Goal: Task Accomplishment & Management: Manage account settings

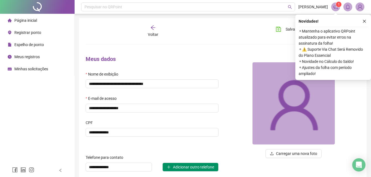
click at [40, 32] on span "Registrar ponto" at bounding box center [27, 32] width 27 height 4
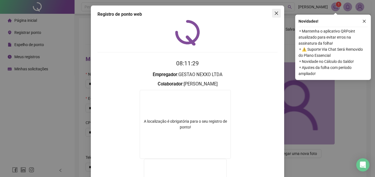
click at [274, 13] on icon "close" at bounding box center [276, 13] width 4 height 4
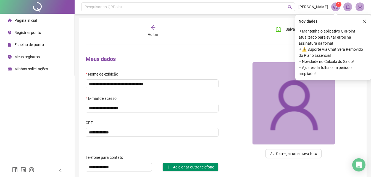
click at [40, 35] on span "Registrar ponto" at bounding box center [27, 32] width 27 height 4
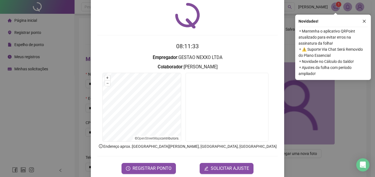
scroll to position [26, 0]
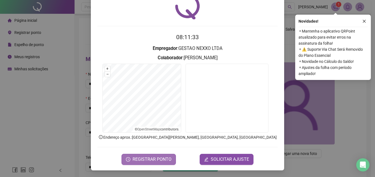
click at [161, 161] on span "REGISTRAR PONTO" at bounding box center [152, 159] width 39 height 7
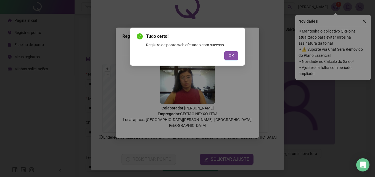
drag, startPoint x: 227, startPoint y: 53, endPoint x: 228, endPoint y: 57, distance: 4.1
click at [228, 54] on button "OK" at bounding box center [231, 55] width 14 height 9
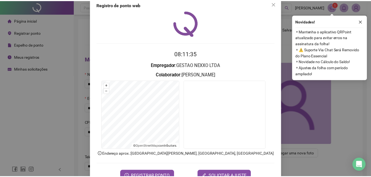
scroll to position [0, 0]
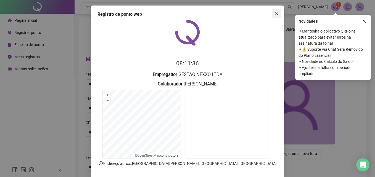
click at [273, 16] on button "Close" at bounding box center [276, 13] width 9 height 9
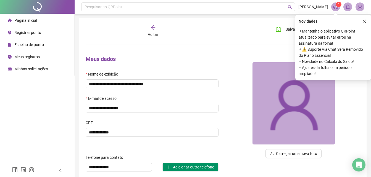
click at [34, 48] on div "Espelho de ponto" at bounding box center [26, 44] width 36 height 11
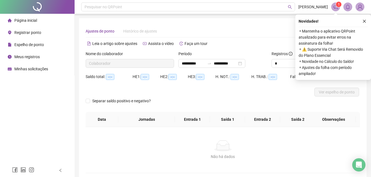
type input "**********"
click at [42, 43] on span "Espelho de ponto" at bounding box center [29, 45] width 30 height 4
click at [42, 44] on span "Espelho de ponto" at bounding box center [29, 45] width 30 height 4
click at [365, 20] on icon "close" at bounding box center [364, 21] width 3 height 3
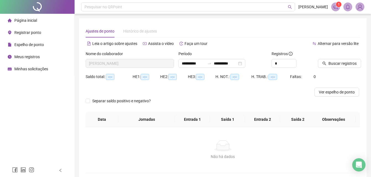
click at [37, 44] on span "Espelho de ponto" at bounding box center [29, 45] width 30 height 4
click at [35, 56] on span "Meus registros" at bounding box center [26, 57] width 25 height 4
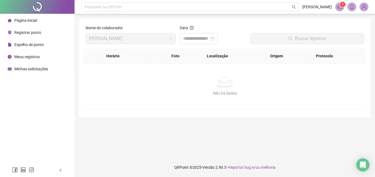
click at [38, 70] on span "Minhas solicitações" at bounding box center [31, 69] width 34 height 4
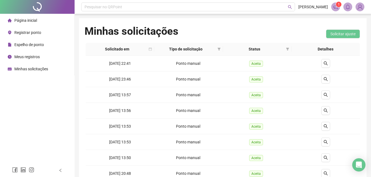
click at [36, 44] on span "Espelho de ponto" at bounding box center [29, 45] width 30 height 4
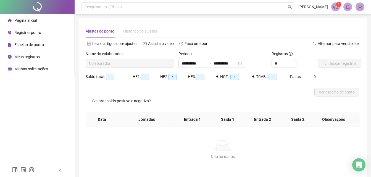
type input "**********"
drag, startPoint x: 35, startPoint y: 33, endPoint x: 53, endPoint y: 25, distance: 19.6
click at [53, 25] on ul "Página inicial Registrar ponto Espelho de ponto Meus registros Minhas solicitaç…" at bounding box center [37, 45] width 75 height 62
drag, startPoint x: 53, startPoint y: 25, endPoint x: 41, endPoint y: 43, distance: 21.2
click at [41, 43] on span "Espelho de ponto" at bounding box center [29, 45] width 30 height 4
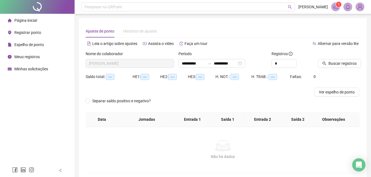
click at [40, 47] on span "Espelho de ponto" at bounding box center [29, 45] width 30 height 4
click at [245, 65] on div "**********" at bounding box center [211, 63] width 67 height 9
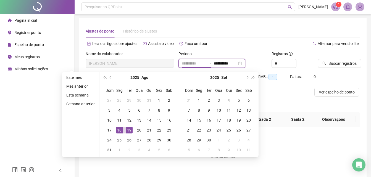
type input "**********"
click at [118, 133] on div "18" at bounding box center [119, 130] width 7 height 7
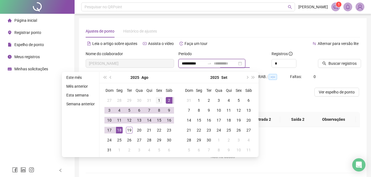
type input "**********"
click at [161, 102] on div "1" at bounding box center [159, 100] width 7 height 7
type input "**********"
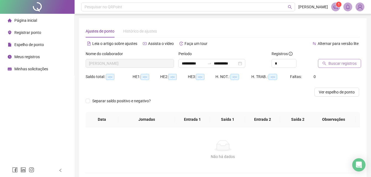
click at [335, 63] on span "Buscar registros" at bounding box center [343, 64] width 28 height 6
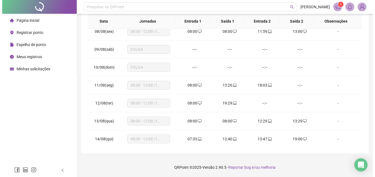
scroll to position [122, 0]
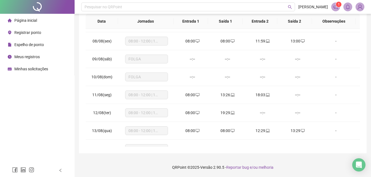
click at [50, 33] on li "Registrar ponto" at bounding box center [37, 32] width 72 height 11
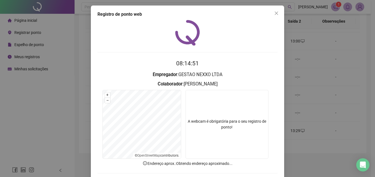
click at [219, 110] on video at bounding box center [227, 124] width 83 height 69
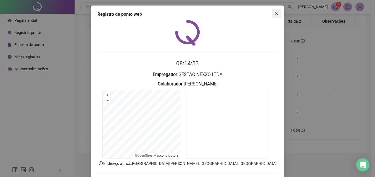
click at [274, 15] on button "Close" at bounding box center [276, 13] width 9 height 9
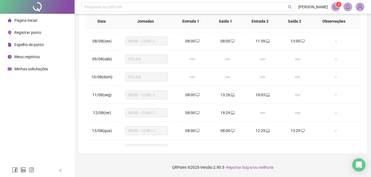
click at [38, 32] on span "Registrar ponto" at bounding box center [27, 32] width 27 height 4
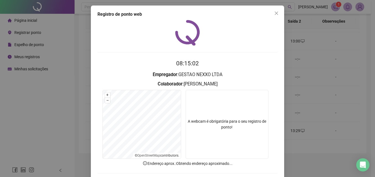
scroll to position [26, 0]
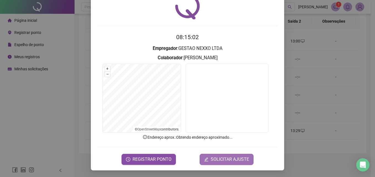
click at [218, 162] on span "SOLICITAR AJUSTE" at bounding box center [230, 159] width 38 height 7
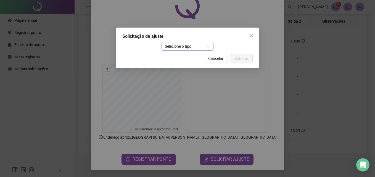
click at [190, 43] on span "Selecione o tipo" at bounding box center [188, 46] width 46 height 8
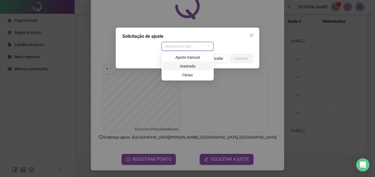
click at [185, 65] on div "Atestado" at bounding box center [187, 66] width 43 height 6
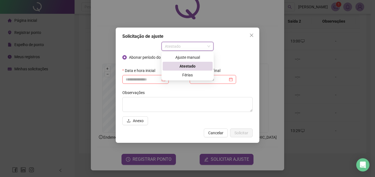
click at [189, 45] on span "Atestado" at bounding box center [188, 46] width 46 height 8
click at [190, 56] on div "Ajuste manual" at bounding box center [187, 57] width 43 height 6
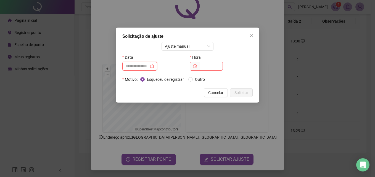
click at [144, 65] on input at bounding box center [137, 66] width 23 height 6
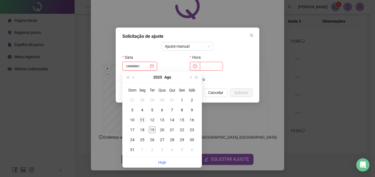
type input "**********"
click at [143, 121] on div "11" at bounding box center [142, 120] width 7 height 7
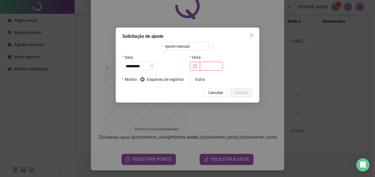
click at [216, 64] on input "text" at bounding box center [211, 66] width 23 height 9
type input "*****"
click at [241, 94] on span "Solicitar" at bounding box center [242, 93] width 14 height 6
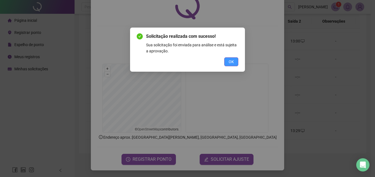
click at [234, 60] on span "OK" at bounding box center [231, 62] width 5 height 6
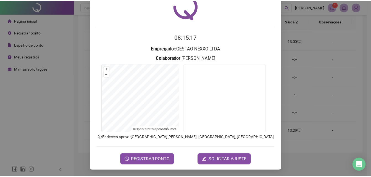
scroll to position [0, 0]
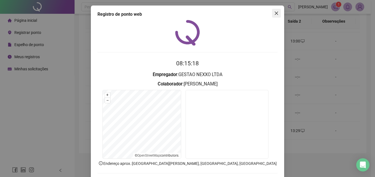
click at [275, 14] on icon "close" at bounding box center [276, 13] width 3 height 3
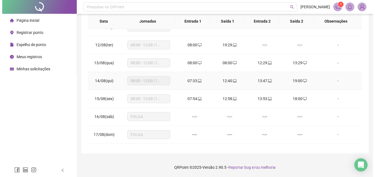
scroll to position [150, 0]
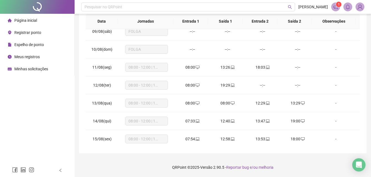
click at [41, 31] on span "Registrar ponto" at bounding box center [27, 32] width 27 height 4
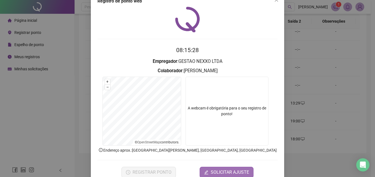
scroll to position [26, 0]
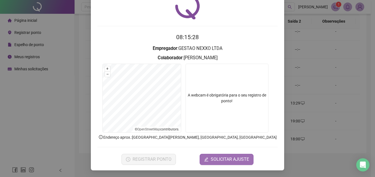
click at [224, 157] on form "08:15:28 Empregador : GESTAO NEXXO LTDA Colaborador : [PERSON_NAME] + – ⇧ › © O…" at bounding box center [188, 99] width 180 height 132
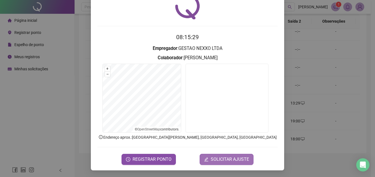
click at [224, 157] on span "SOLICITAR AJUSTE" at bounding box center [230, 159] width 38 height 7
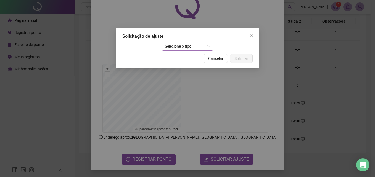
click at [185, 48] on span "Selecione o tipo" at bounding box center [188, 46] width 46 height 8
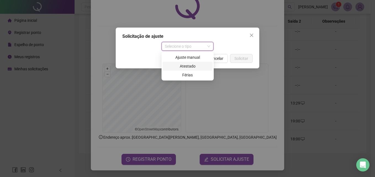
click at [192, 59] on div "Ajuste manual" at bounding box center [187, 57] width 43 height 6
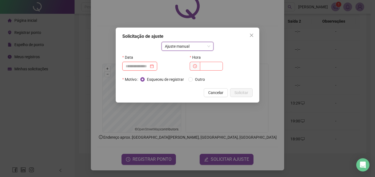
click at [149, 64] on input at bounding box center [137, 66] width 23 height 6
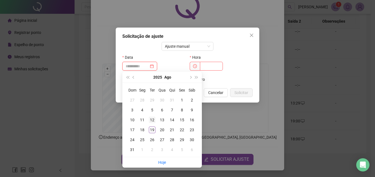
type input "**********"
drag, startPoint x: 152, startPoint y: 122, endPoint x: 166, endPoint y: 106, distance: 21.7
click at [152, 122] on div "12" at bounding box center [152, 120] width 7 height 7
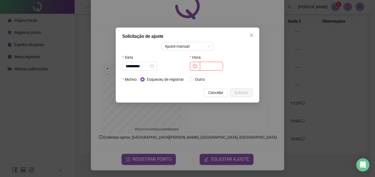
click at [201, 67] on input "text" at bounding box center [211, 66] width 23 height 9
type input "*****"
click at [235, 91] on span "Solicitar" at bounding box center [242, 93] width 14 height 6
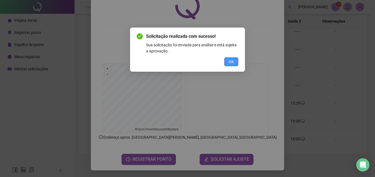
click at [238, 59] on button "OK" at bounding box center [231, 61] width 14 height 9
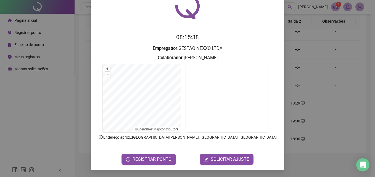
scroll to position [0, 0]
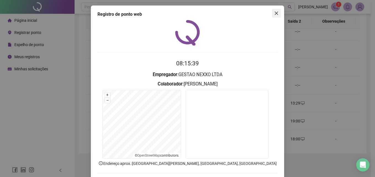
click at [276, 14] on icon "close" at bounding box center [276, 13] width 4 height 4
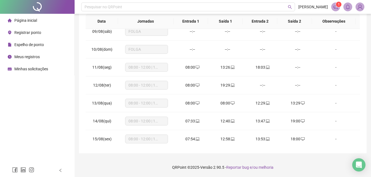
click at [31, 32] on span "Registrar ponto" at bounding box center [27, 32] width 27 height 4
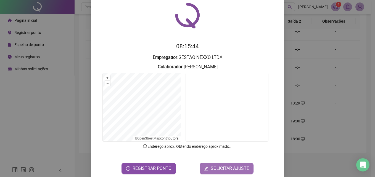
scroll to position [26, 0]
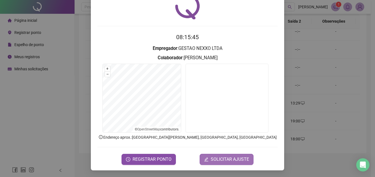
click at [218, 162] on span "SOLICITAR AJUSTE" at bounding box center [230, 159] width 38 height 7
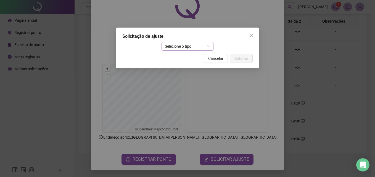
click at [178, 44] on span "Selecione o tipo" at bounding box center [188, 46] width 46 height 8
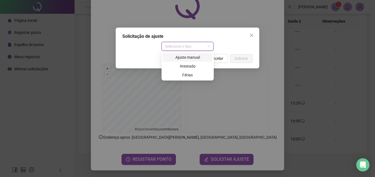
click at [183, 58] on div "Ajuste manual" at bounding box center [187, 57] width 43 height 6
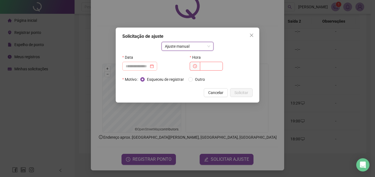
click at [134, 63] on div at bounding box center [139, 66] width 35 height 9
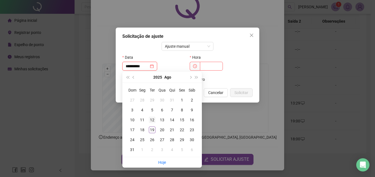
type input "**********"
click at [152, 119] on div "12" at bounding box center [152, 120] width 7 height 7
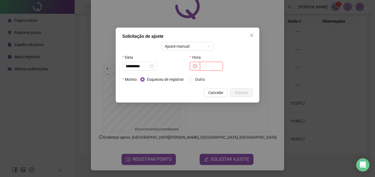
click at [203, 68] on input "text" at bounding box center [211, 66] width 23 height 9
type input "*****"
click at [246, 96] on button "Solicitar" at bounding box center [241, 92] width 23 height 9
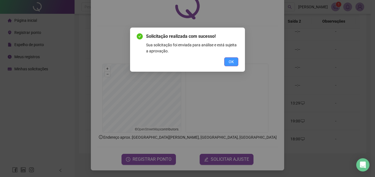
click at [236, 60] on button "OK" at bounding box center [231, 61] width 14 height 9
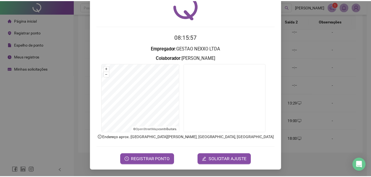
scroll to position [0, 0]
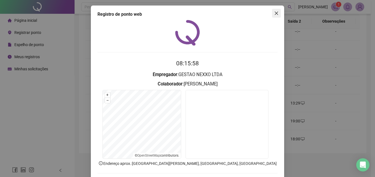
click at [274, 10] on button "Close" at bounding box center [276, 13] width 9 height 9
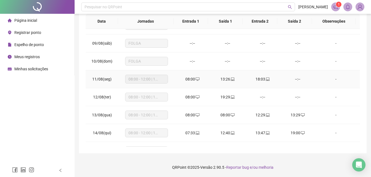
scroll to position [166, 0]
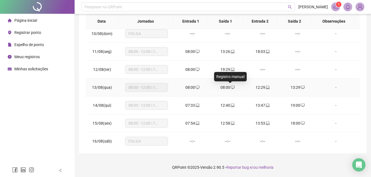
click at [231, 87] on icon "desktop" at bounding box center [233, 88] width 4 height 4
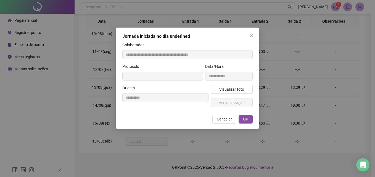
type input "**********"
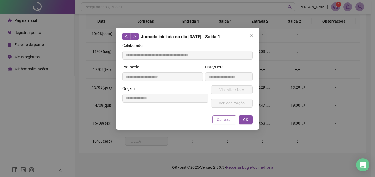
click at [227, 120] on span "Cancelar" at bounding box center [224, 120] width 15 height 6
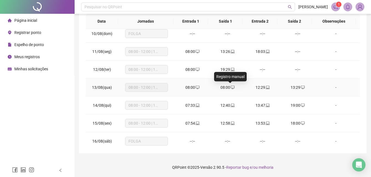
click at [231, 88] on icon "desktop" at bounding box center [233, 88] width 4 height 4
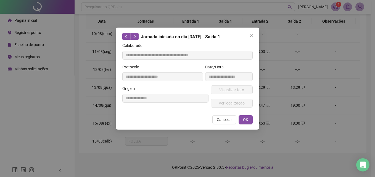
click at [225, 95] on form "**********" at bounding box center [187, 78] width 130 height 70
drag, startPoint x: 225, startPoint y: 95, endPoint x: 251, endPoint y: 38, distance: 63.0
click at [251, 38] on button "Close" at bounding box center [251, 35] width 9 height 9
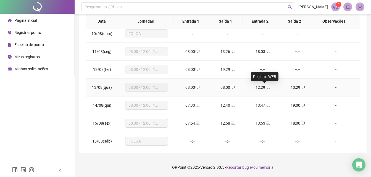
click at [266, 87] on icon "laptop" at bounding box center [268, 88] width 4 height 4
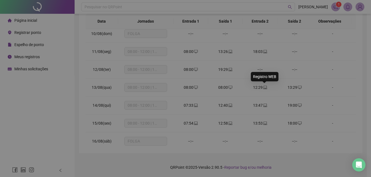
type input "**********"
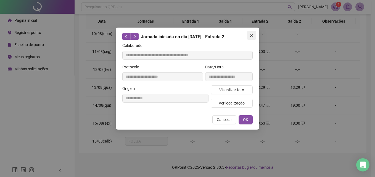
click at [251, 38] on button "Close" at bounding box center [251, 35] width 9 height 9
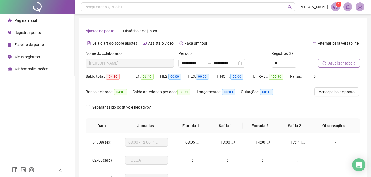
scroll to position [0, 0]
